Goal: Transaction & Acquisition: Obtain resource

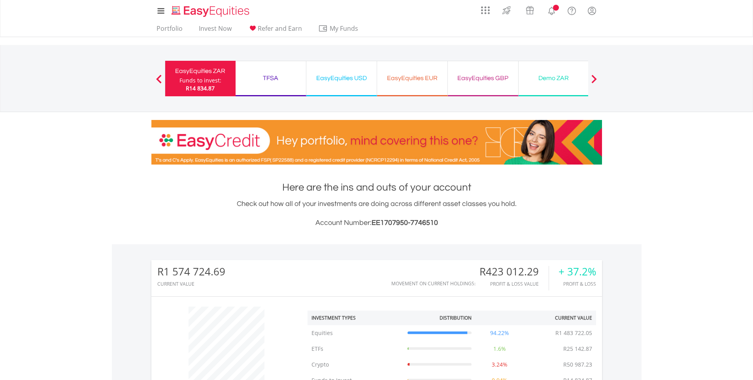
scroll to position [76, 150]
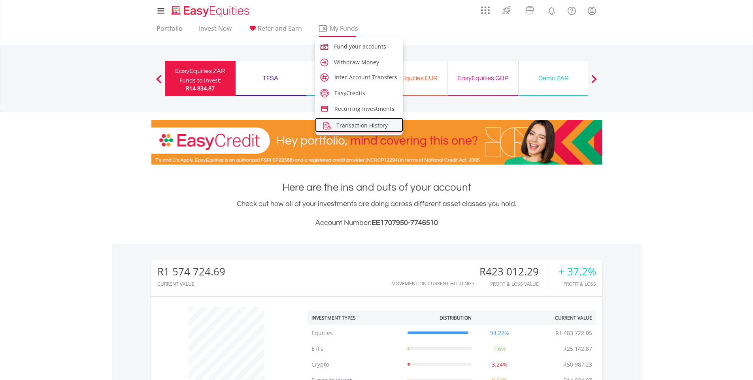
click at [354, 124] on span "Transaction History" at bounding box center [361, 126] width 51 height 8
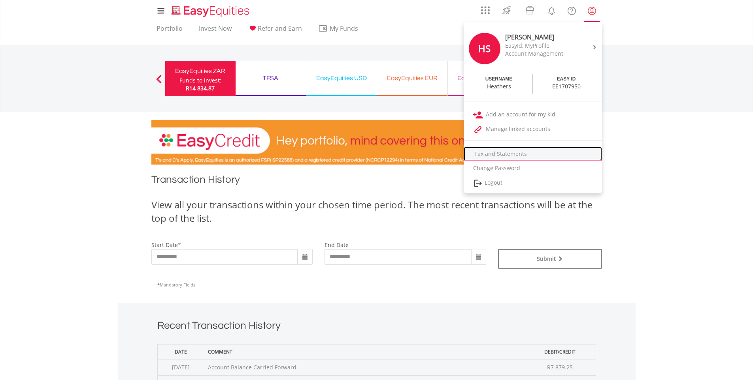
click at [506, 154] on link "Tax and Statements" at bounding box center [532, 154] width 138 height 14
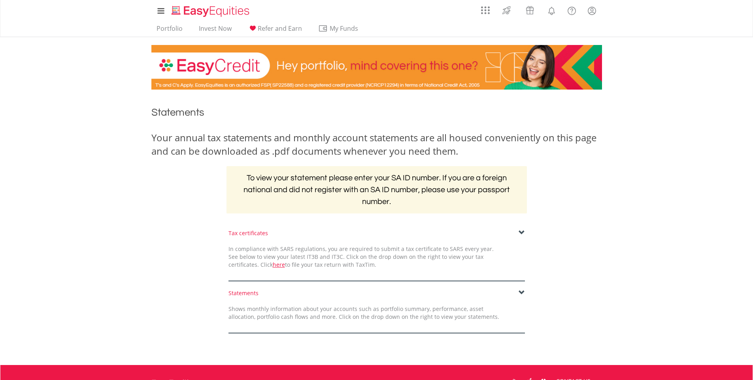
click at [518, 291] on span at bounding box center [521, 293] width 6 height 6
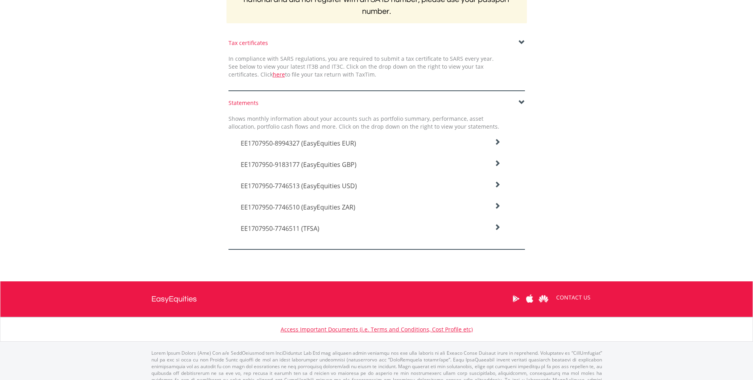
scroll to position [198, 0]
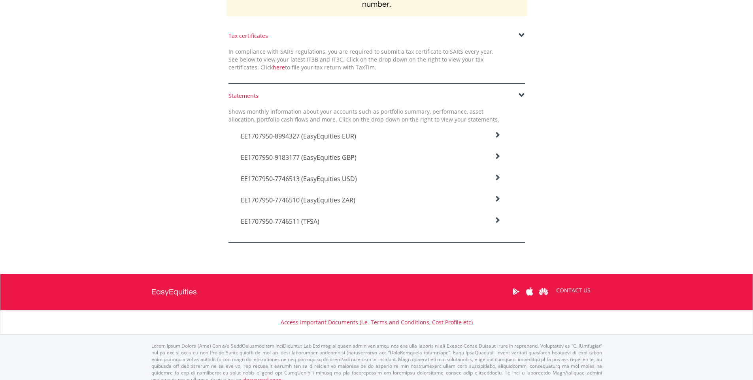
click at [496, 220] on icon at bounding box center [497, 220] width 6 height 6
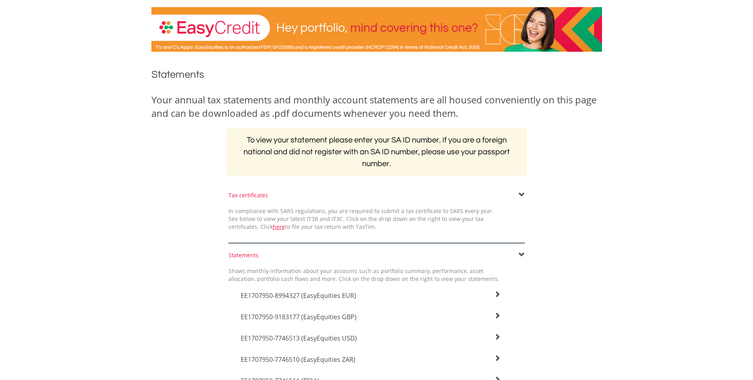
scroll to position [0, 0]
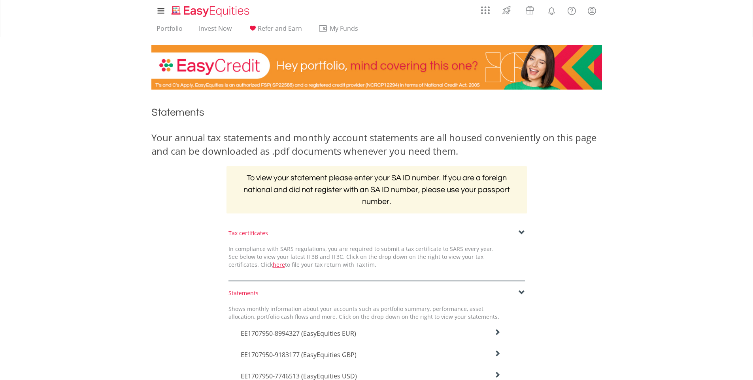
click at [520, 294] on span at bounding box center [521, 293] width 6 height 6
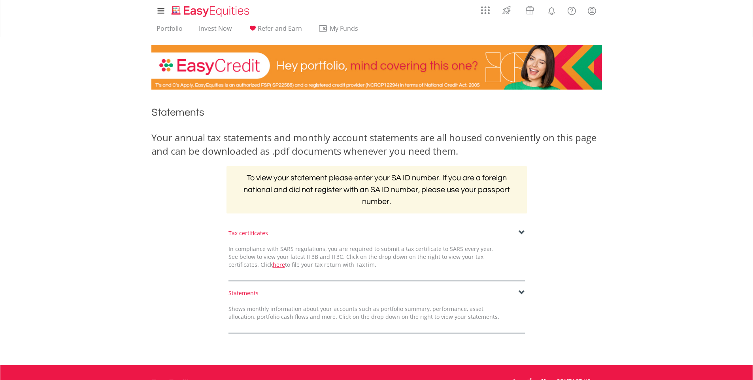
click at [521, 232] on span at bounding box center [521, 233] width 6 height 6
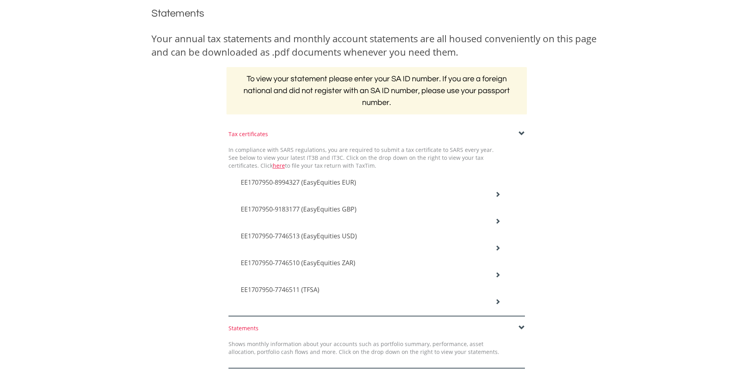
scroll to position [119, 0]
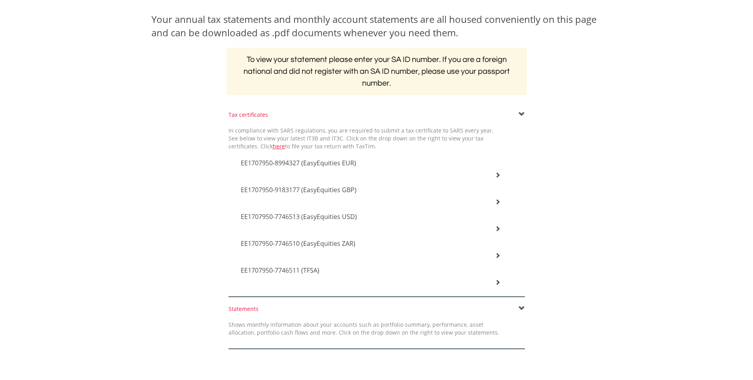
click at [309, 273] on span "EE1707950-7746511 (TFSA)" at bounding box center [280, 270] width 79 height 9
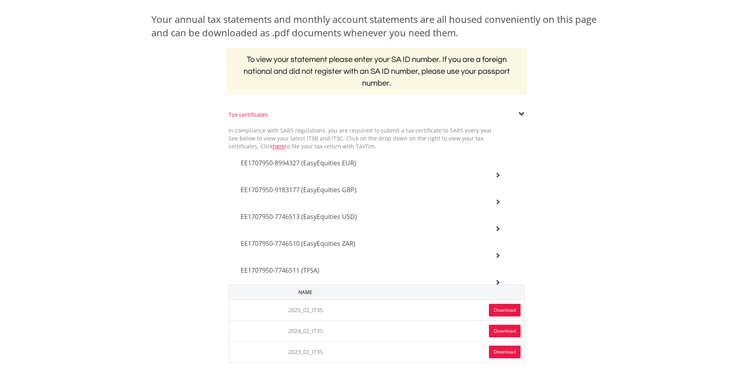
click at [506, 313] on link "Download" at bounding box center [505, 310] width 32 height 13
click at [747, 375] on div at bounding box center [747, 375] width 0 height 0
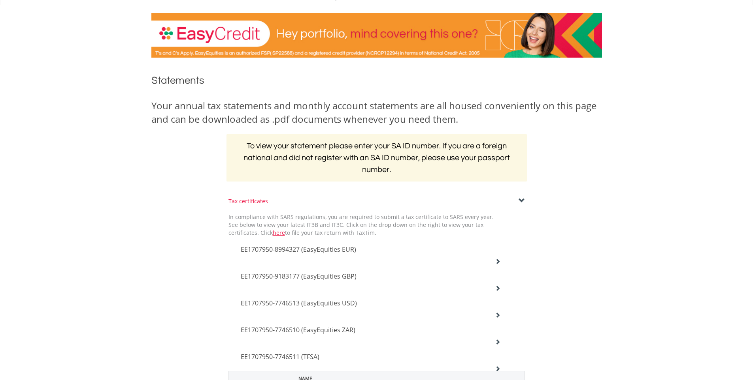
scroll to position [0, 0]
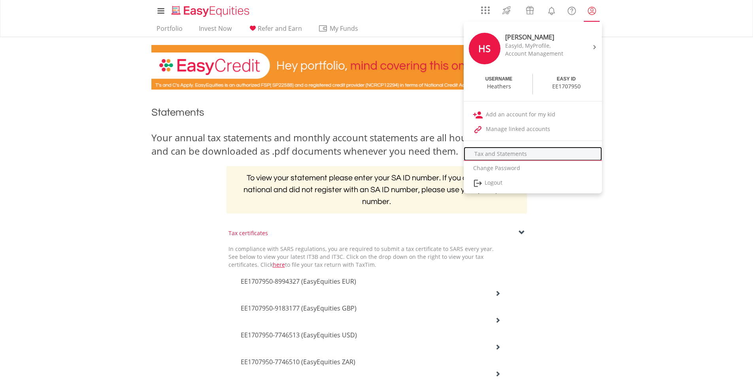
click at [511, 154] on link "Tax and Statements" at bounding box center [532, 154] width 138 height 14
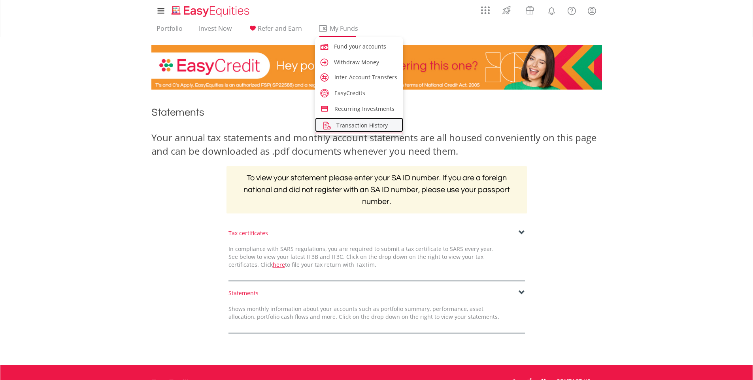
click at [344, 125] on span "Transaction History" at bounding box center [361, 126] width 51 height 8
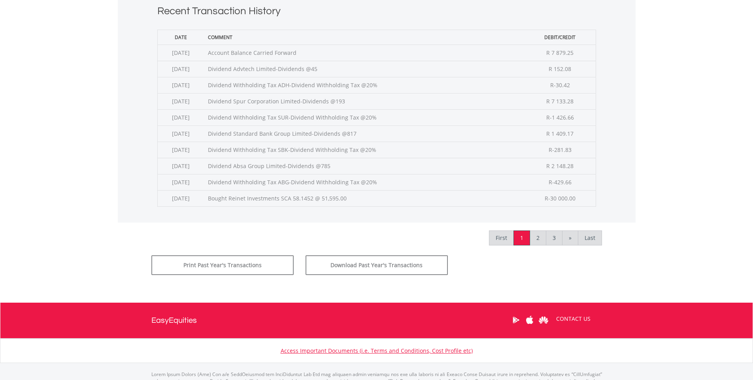
scroll to position [316, 0]
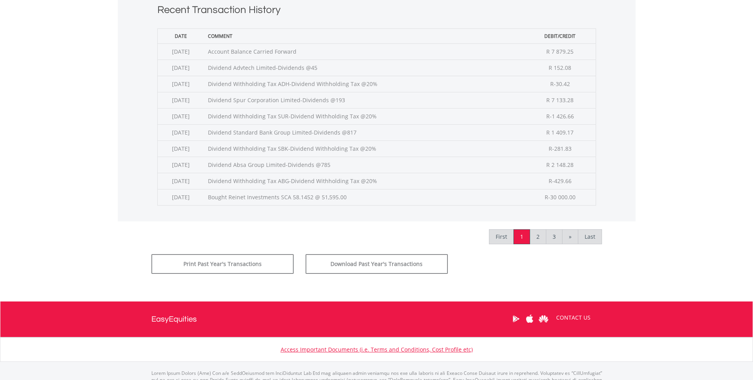
click at [346, 310] on div "CONTACT US" at bounding box center [376, 320] width 450 height 36
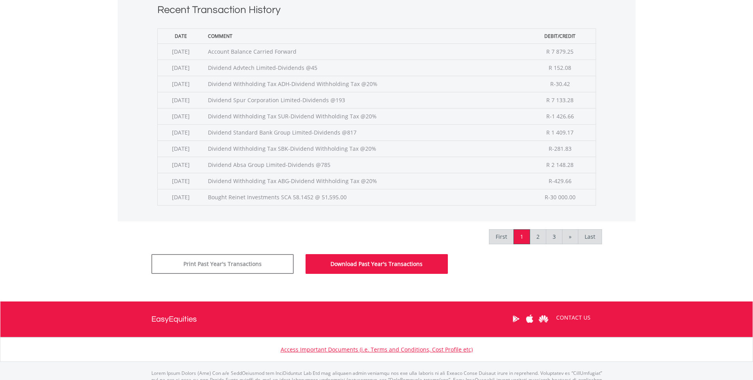
click at [367, 266] on button "Download Past Year's Transactions" at bounding box center [376, 264] width 142 height 20
